Goal: Task Accomplishment & Management: Complete application form

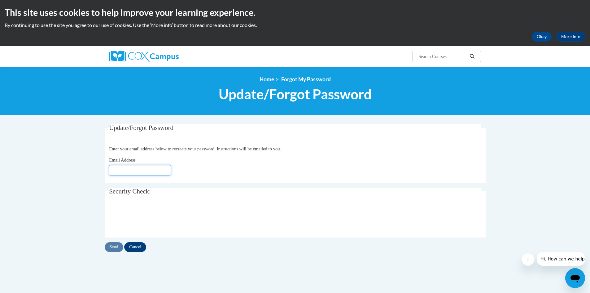
click at [119, 169] on input "Email Address" at bounding box center [140, 170] width 62 height 11
type input "janice.allison@hallco.org"
click at [114, 246] on input "Send" at bounding box center [114, 247] width 19 height 10
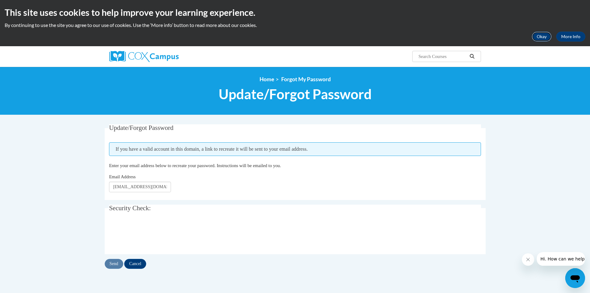
click at [543, 37] on button "Okay" at bounding box center [542, 37] width 20 height 10
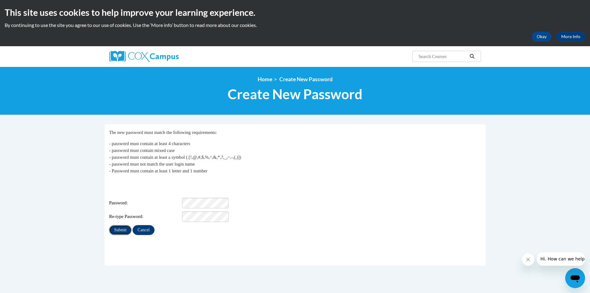
click at [121, 225] on input "Submit" at bounding box center [120, 230] width 22 height 10
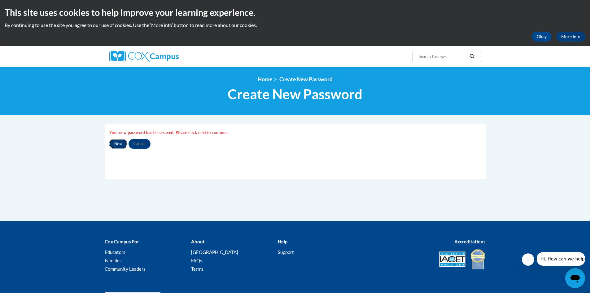
click at [115, 141] on input "Next" at bounding box center [118, 144] width 18 height 10
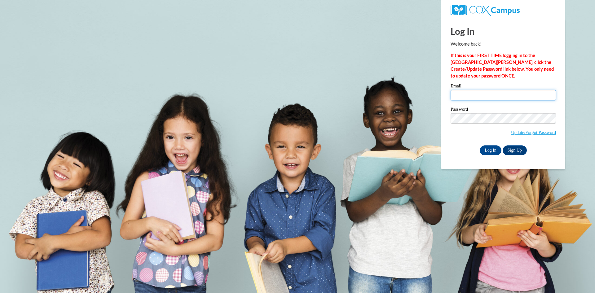
click at [469, 95] on input "Email" at bounding box center [503, 95] width 105 height 11
type input "[PERSON_NAME][EMAIL_ADDRESS][PERSON_NAME][DOMAIN_NAME]"
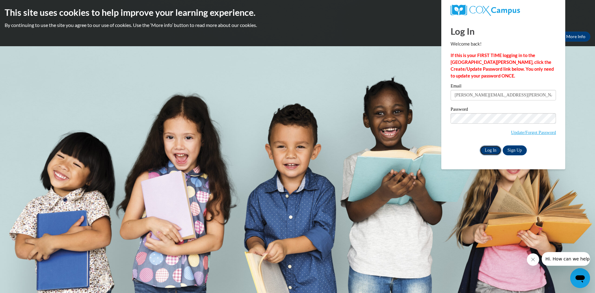
click at [493, 150] on input "Log In" at bounding box center [491, 150] width 22 height 10
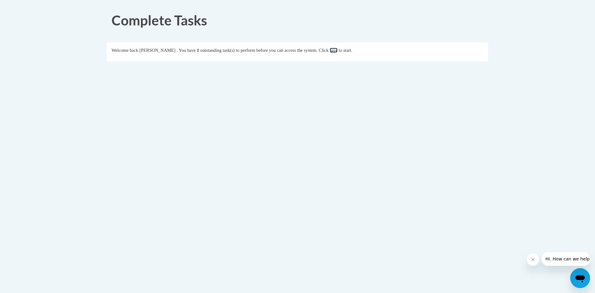
click at [338, 51] on link "here" at bounding box center [334, 50] width 8 height 5
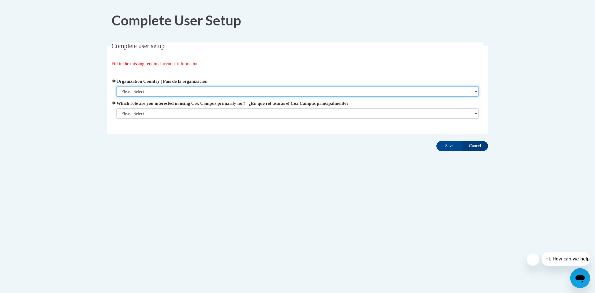
click at [475, 92] on select "Please Select [GEOGRAPHIC_DATA] | [GEOGRAPHIC_DATA] Outside of [GEOGRAPHIC_DATA…" at bounding box center [297, 91] width 363 height 11
select select "ad49bcad-a171-4b2e-b99c-48b446064914"
click at [116, 86] on select "Please Select [GEOGRAPHIC_DATA] | [GEOGRAPHIC_DATA] Outside of [GEOGRAPHIC_DATA…" at bounding box center [297, 91] width 363 height 11
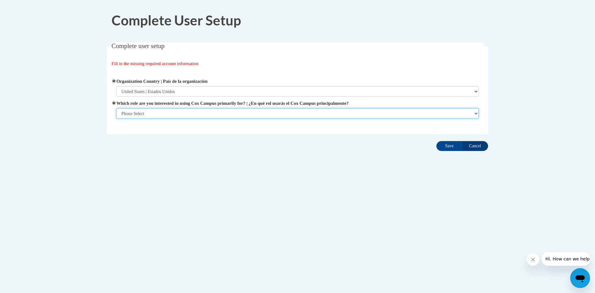
click at [473, 115] on select "Please Select College/University | Colegio/Universidad Community/Nonprofit Part…" at bounding box center [297, 113] width 363 height 11
select select "dc7172d6-9229-4d8e-ba4e-8a66fb6d7019"
click at [116, 119] on select "Please Select College/University | Colegio/Universidad Community/Nonprofit Part…" at bounding box center [297, 113] width 363 height 11
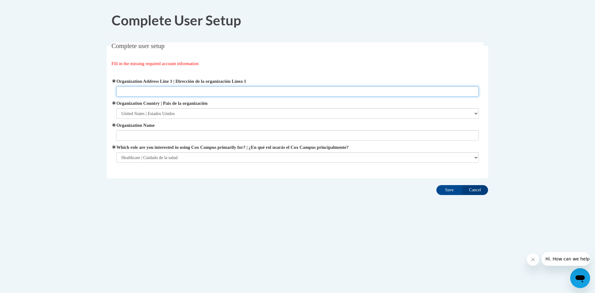
click at [184, 90] on input "Organization Address Line 1 | Dirección de la organización Línea 1" at bounding box center [297, 91] width 363 height 11
type input "[STREET_ADDRESS]"
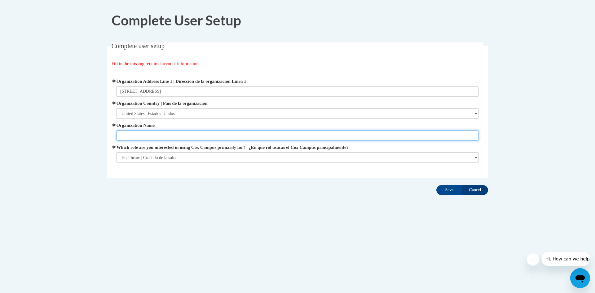
click at [157, 136] on input "Organization Name" at bounding box center [297, 135] width 363 height 11
drag, startPoint x: 144, startPoint y: 136, endPoint x: 148, endPoint y: 136, distance: 4.0
click at [145, 136] on input "[GEOGRAPHIC_DATA]" at bounding box center [297, 135] width 363 height 11
click at [181, 134] on input "[GEOGRAPHIC_DATA]" at bounding box center [297, 135] width 363 height 11
type input "[GEOGRAPHIC_DATA]"
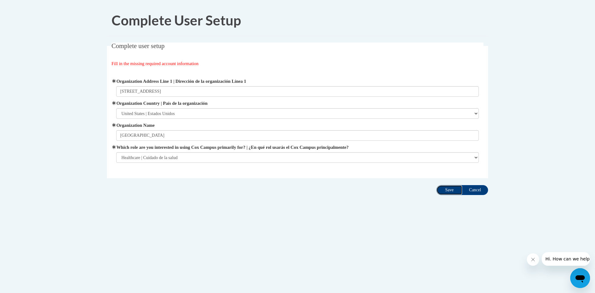
click at [447, 190] on input "Save" at bounding box center [449, 190] width 26 height 10
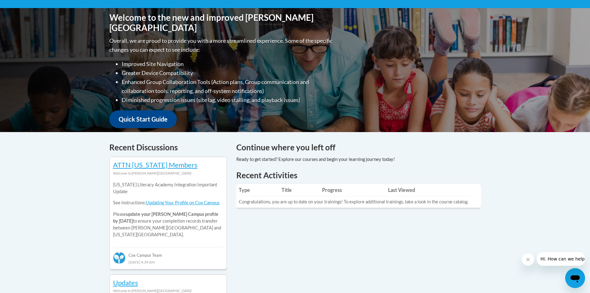
scroll to position [163, 0]
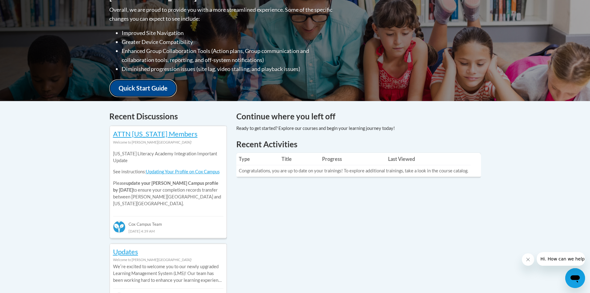
click at [148, 81] on link "Quick Start Guide" at bounding box center [143, 88] width 68 height 18
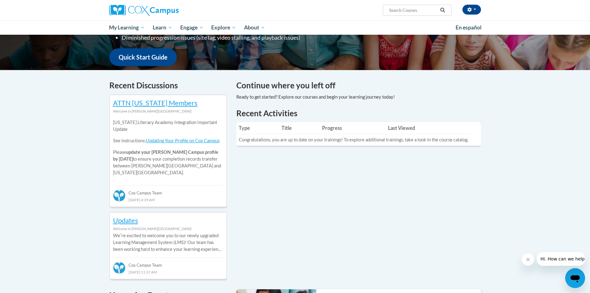
scroll to position [24, 0]
